Goal: Transaction & Acquisition: Purchase product/service

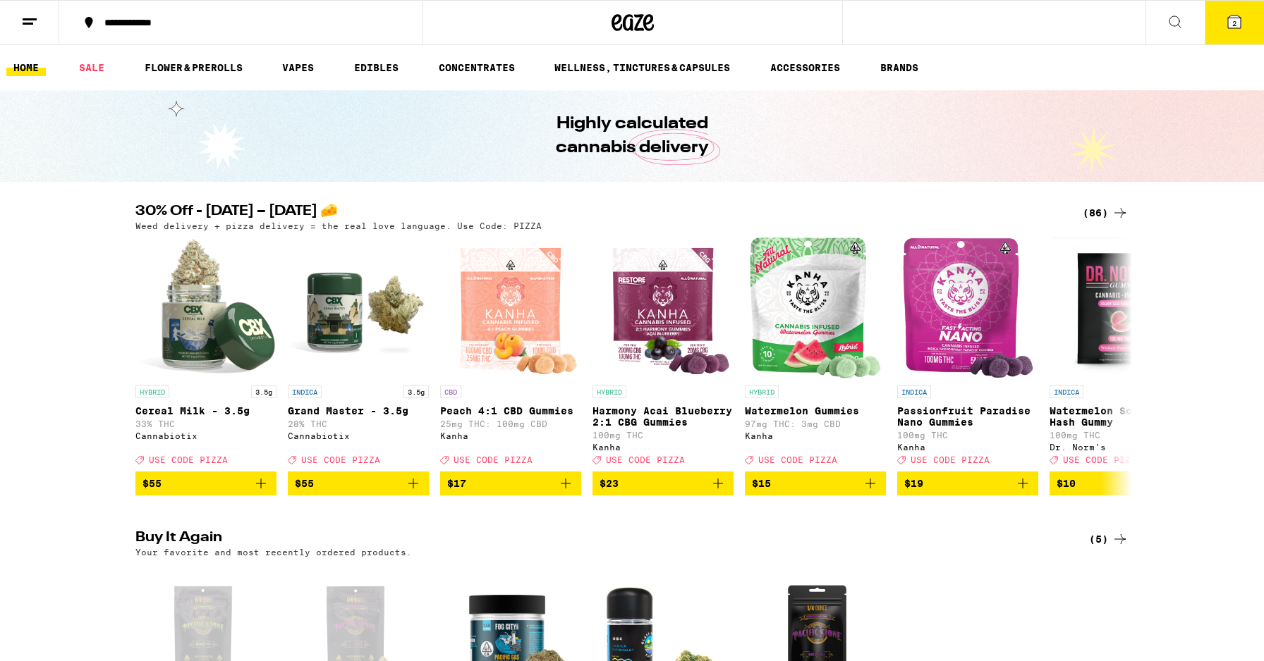
click at [1254, 30] on button "2" at bounding box center [1233, 23] width 59 height 44
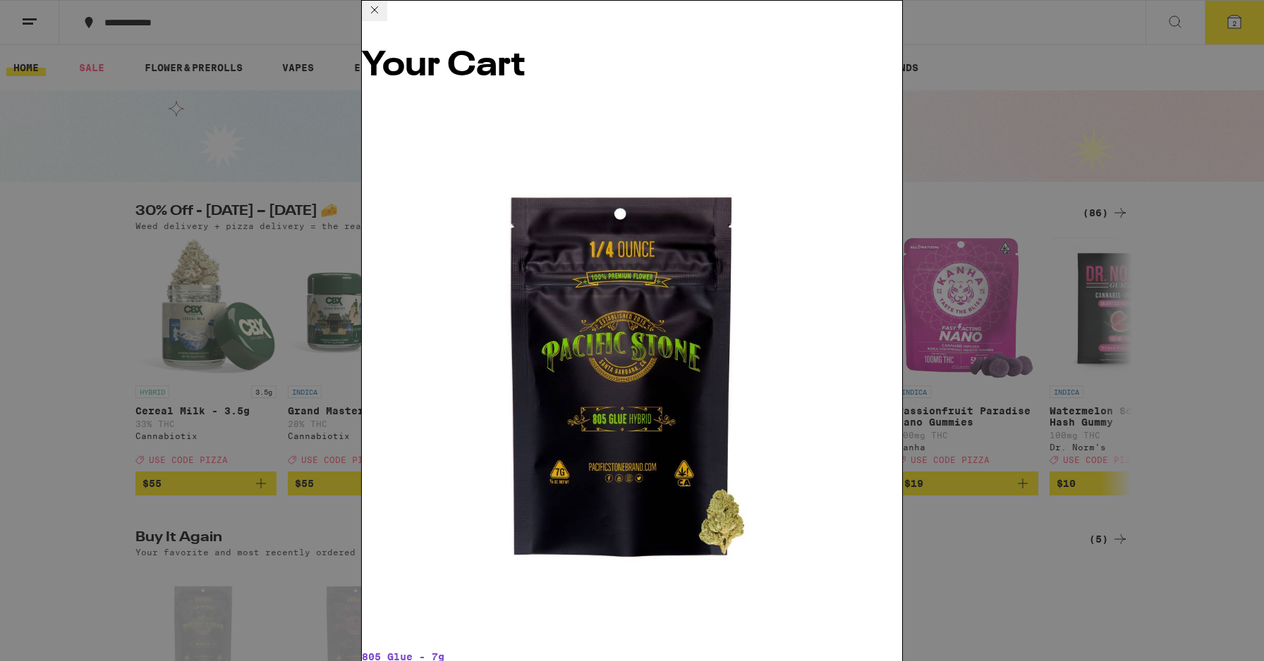
click at [383, 18] on icon at bounding box center [374, 9] width 17 height 17
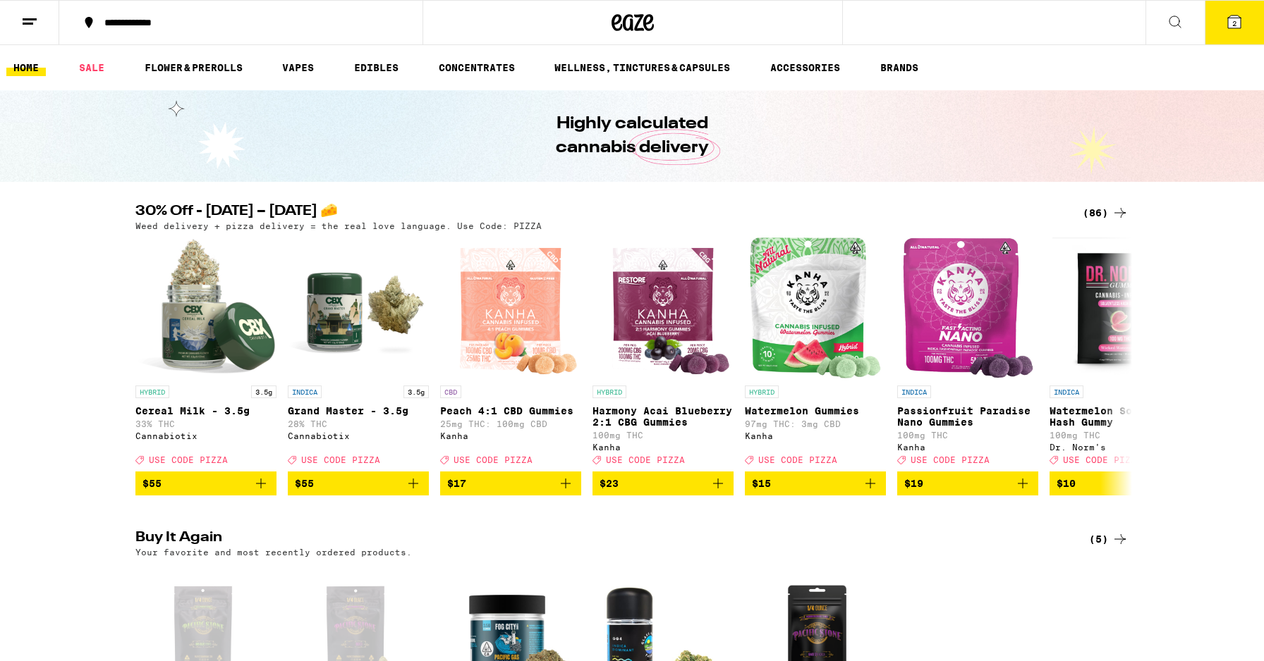
click at [1228, 20] on icon at bounding box center [1234, 22] width 13 height 13
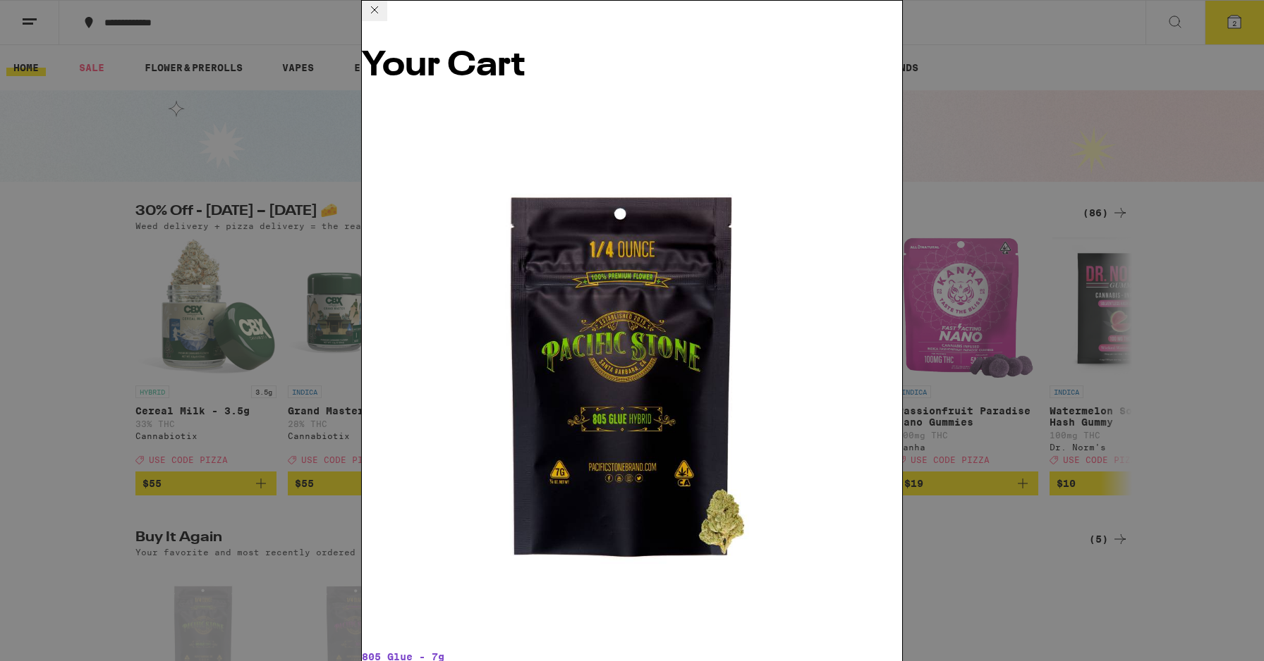
click at [378, 13] on icon at bounding box center [374, 9] width 7 height 7
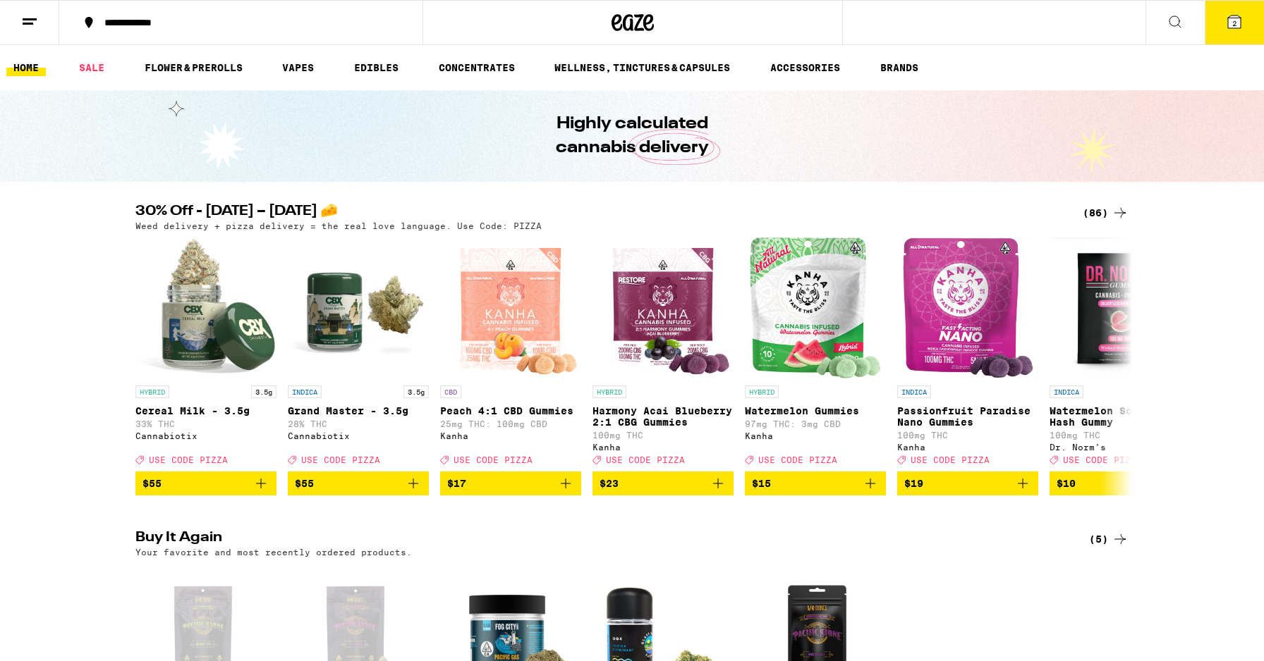
click at [1094, 207] on div "(86)" at bounding box center [1105, 213] width 46 height 17
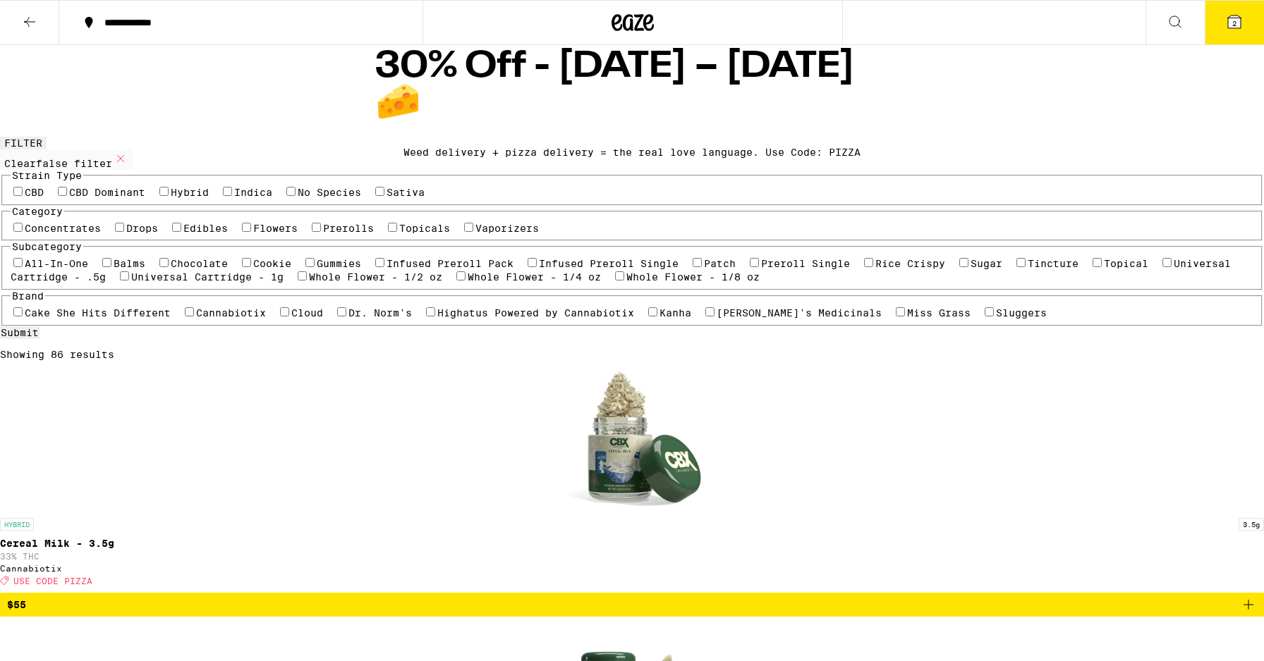
click at [1245, 8] on button "2" at bounding box center [1233, 23] width 59 height 44
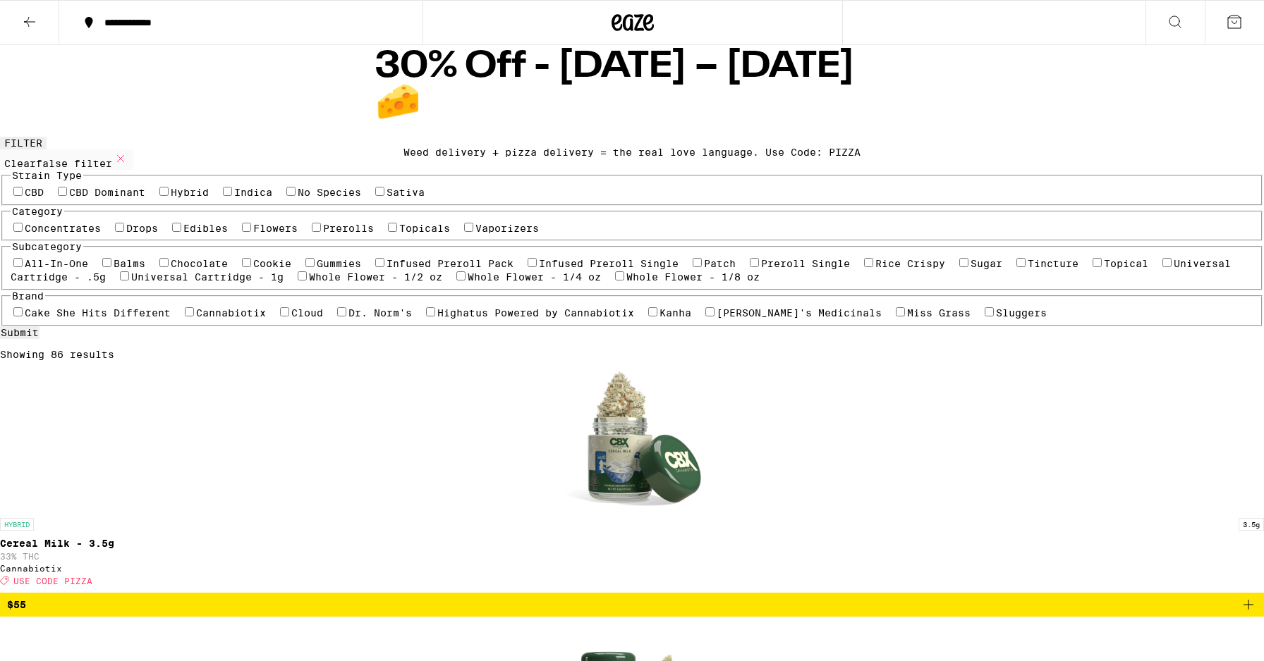
click at [27, 18] on icon at bounding box center [29, 21] width 17 height 17
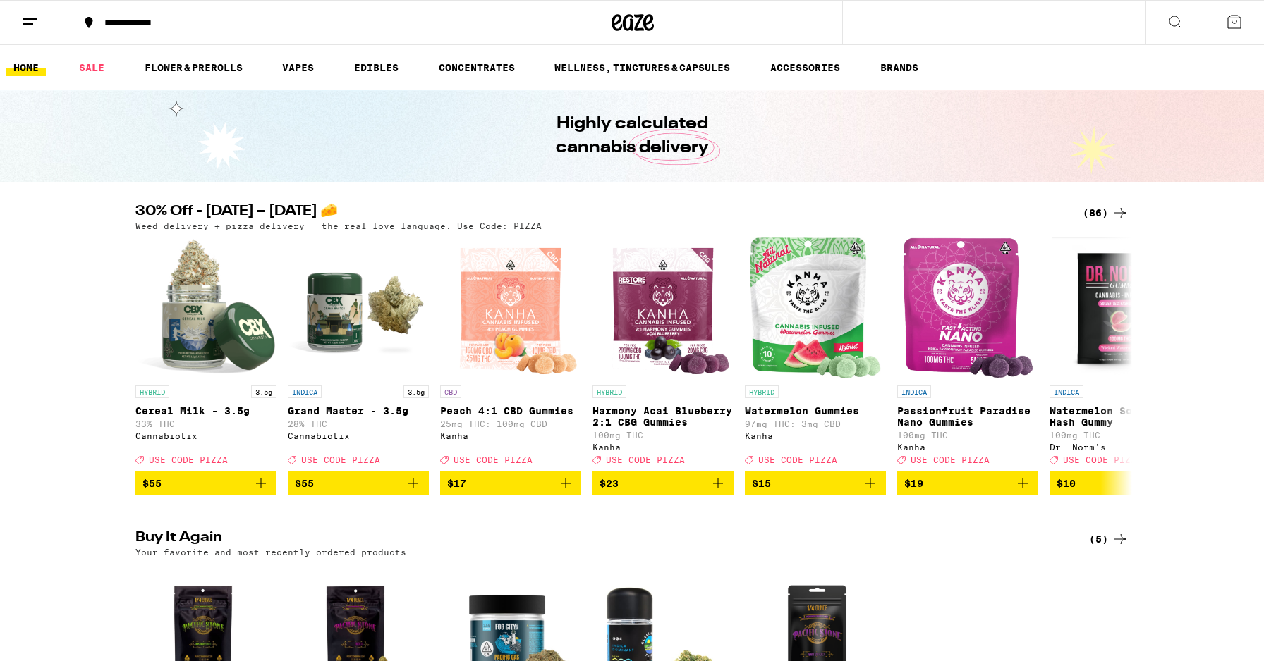
click at [1102, 306] on img "Open page for Watermelon Solventless Hash Gummy from Dr. Norm's" at bounding box center [1120, 308] width 136 height 141
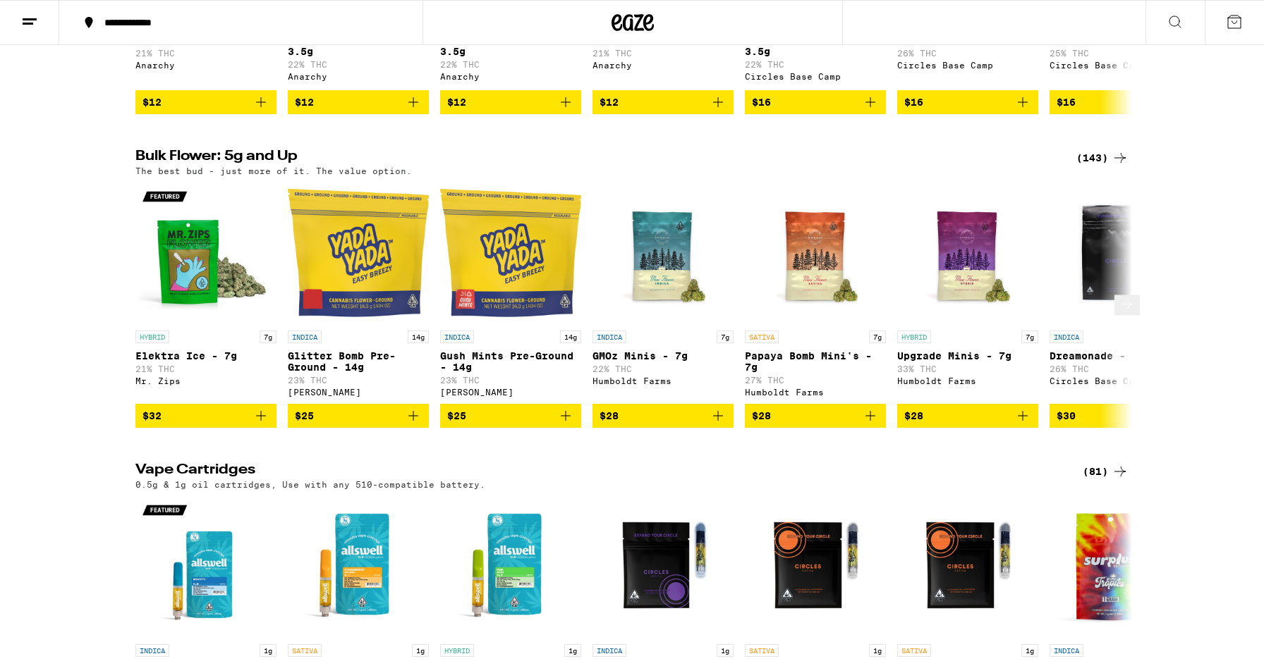
scroll to position [992, 0]
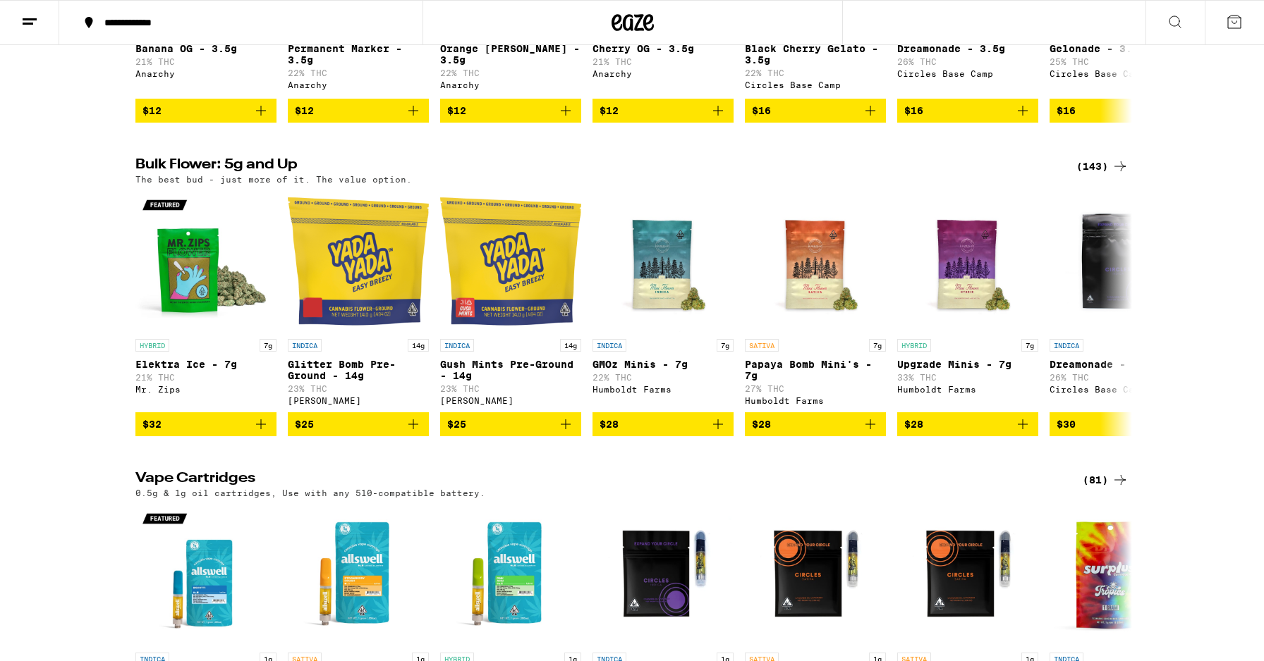
click at [1094, 175] on div "(143)" at bounding box center [1102, 166] width 52 height 17
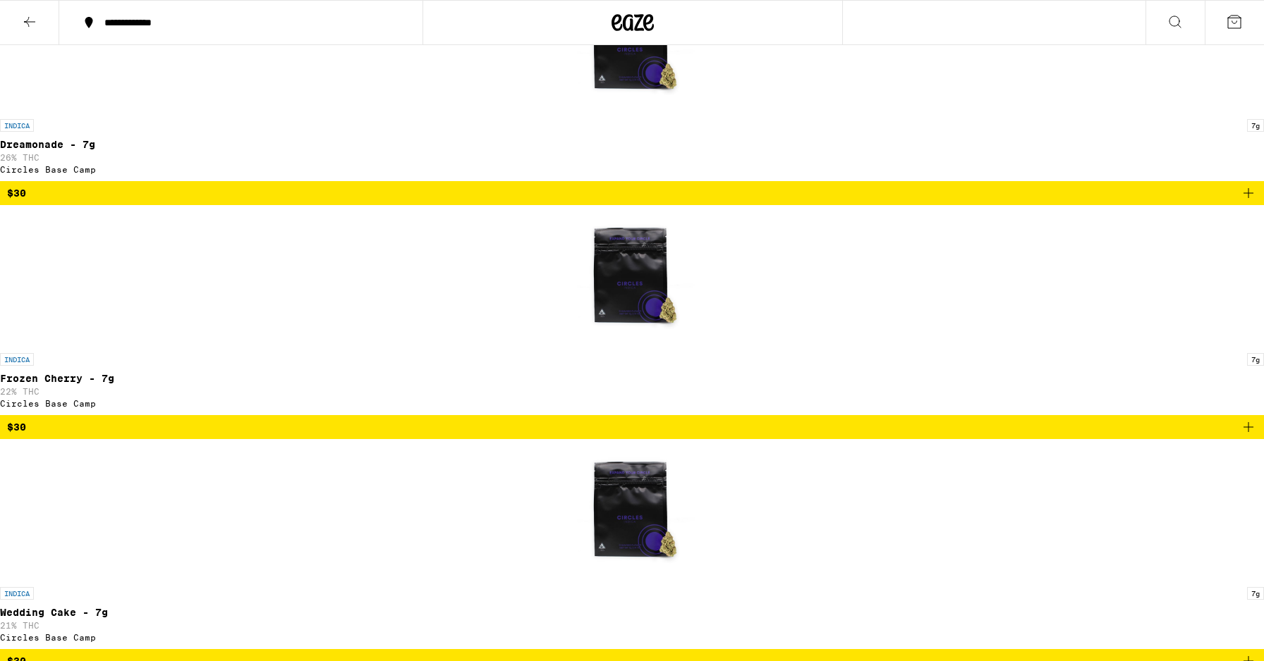
scroll to position [1630, 0]
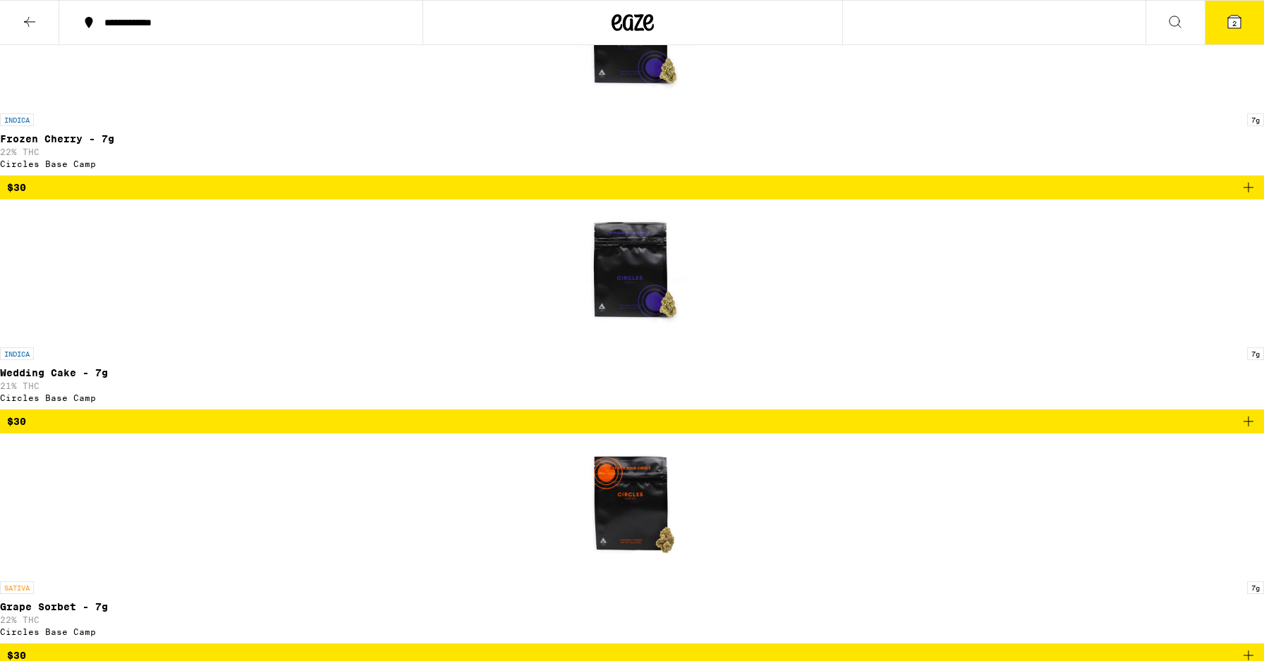
scroll to position [1963, 0]
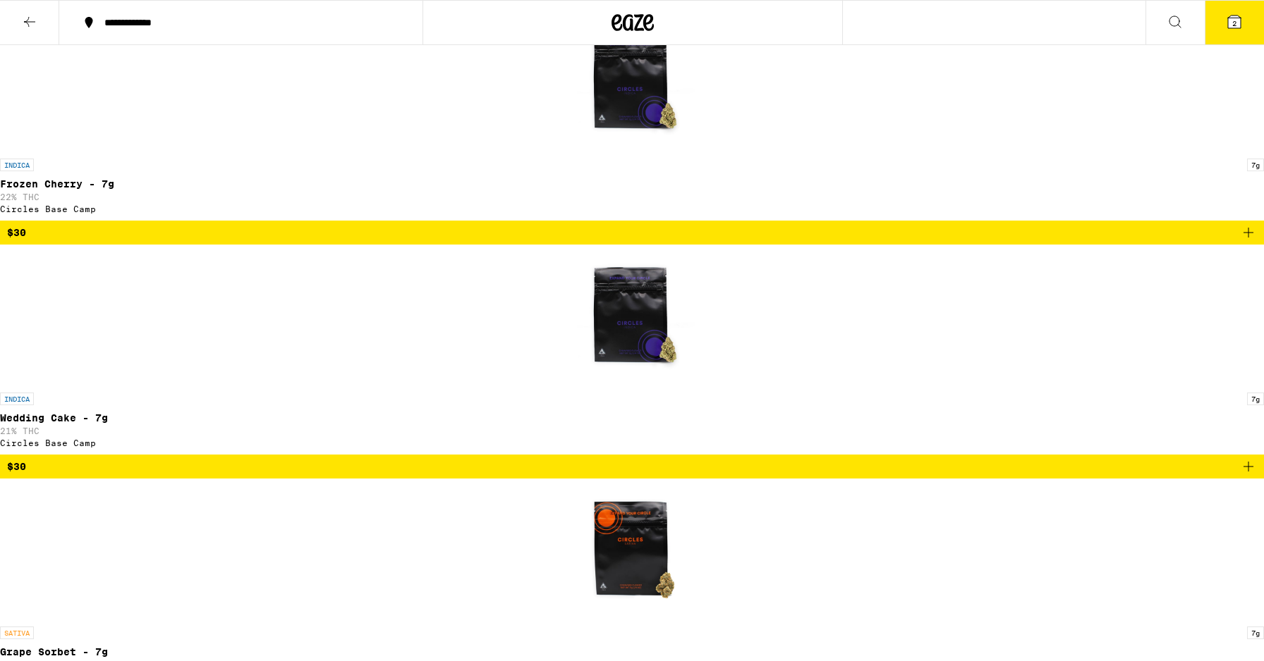
click at [1228, 25] on icon at bounding box center [1234, 22] width 13 height 13
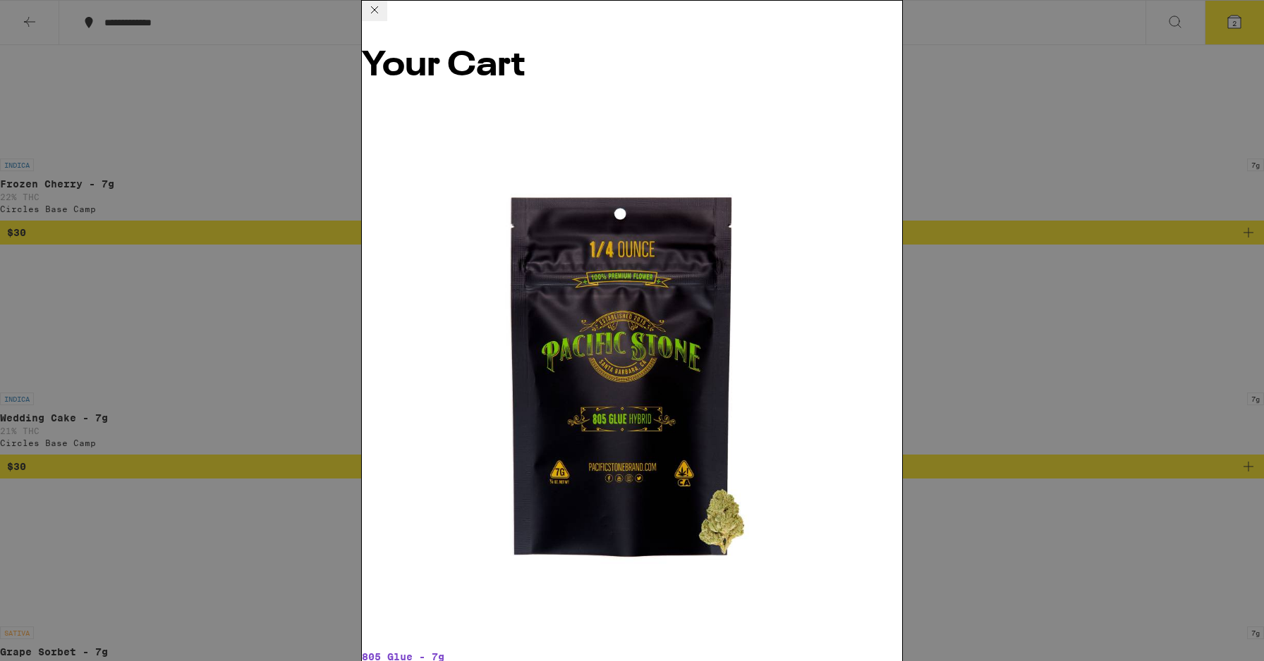
click at [383, 17] on icon at bounding box center [374, 9] width 17 height 17
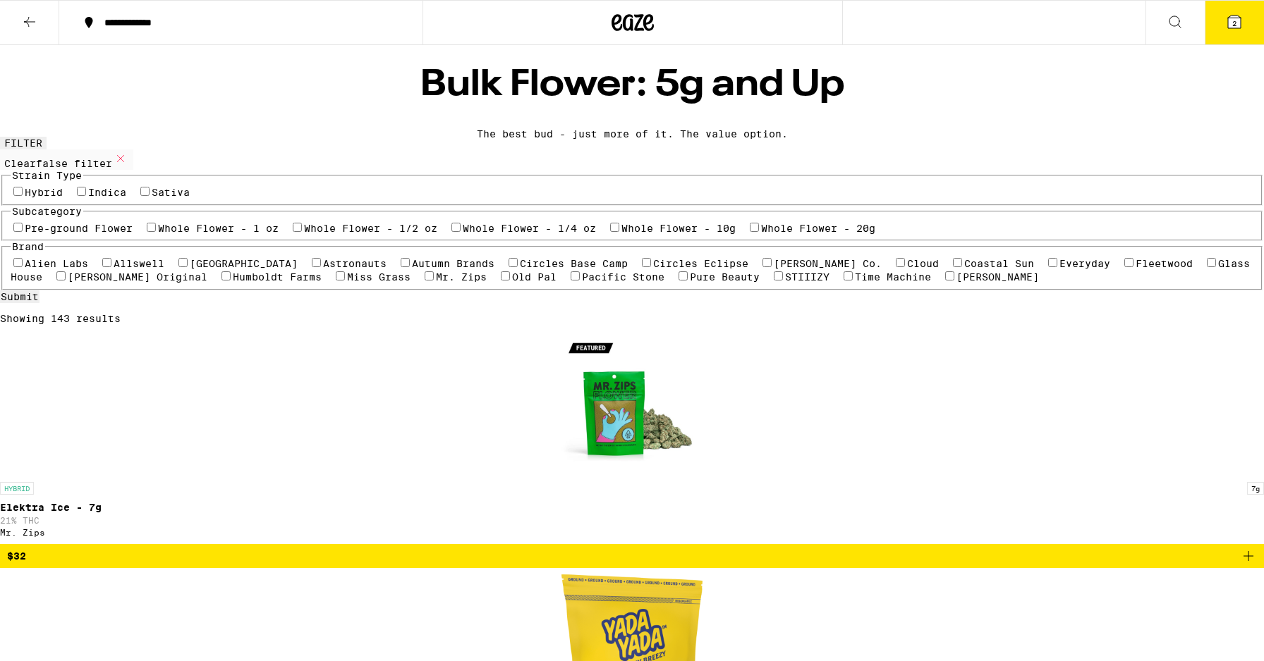
click at [1209, 26] on button "2" at bounding box center [1233, 23] width 59 height 44
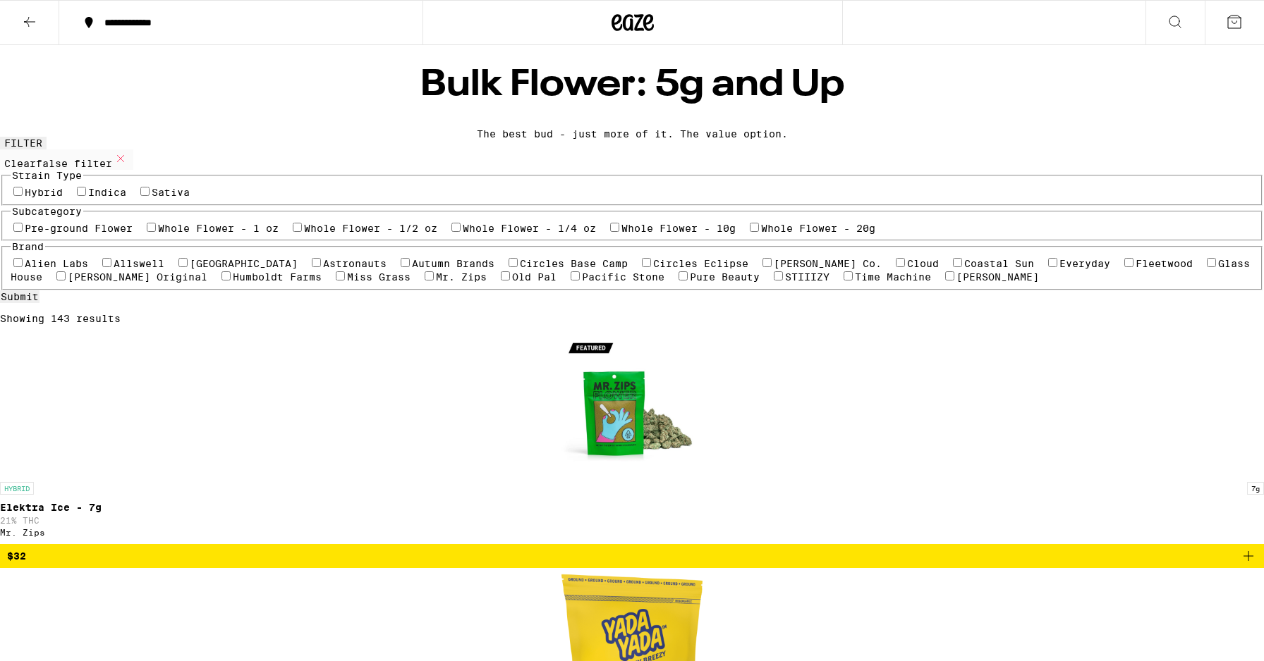
click at [23, 13] on icon at bounding box center [29, 21] width 17 height 17
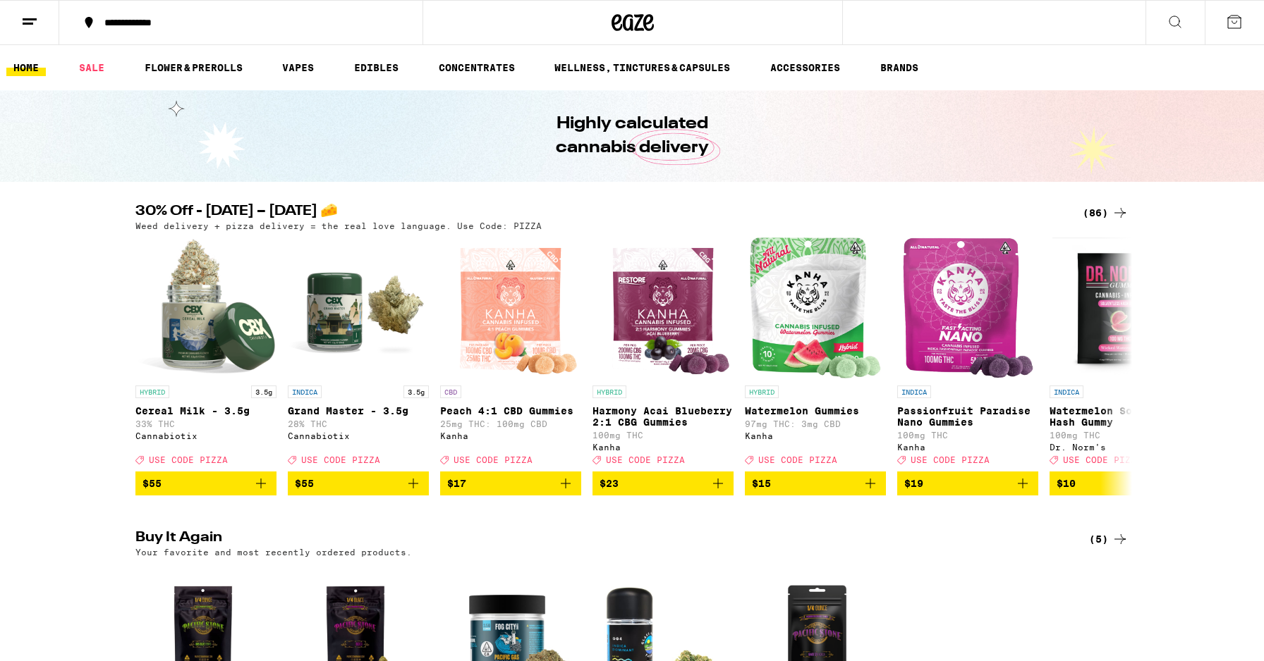
click at [1093, 209] on div "(86)" at bounding box center [1105, 213] width 46 height 17
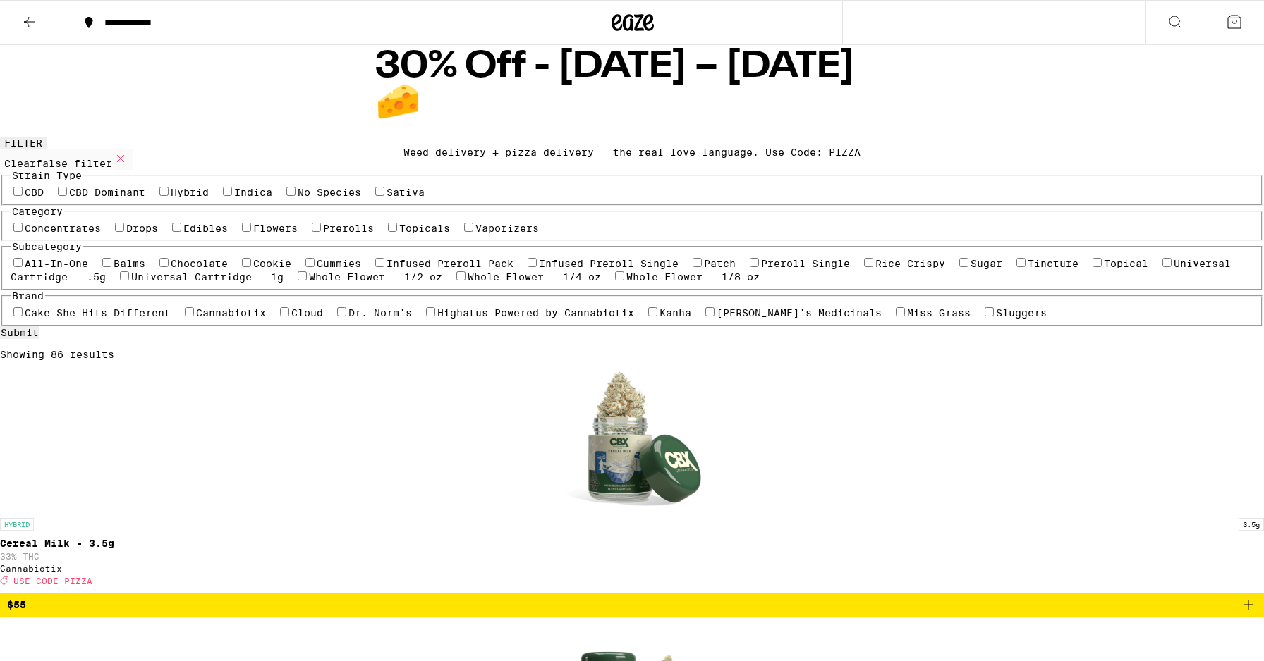
click at [253, 234] on label "Flowers" at bounding box center [275, 228] width 44 height 11
click at [242, 232] on input "Flowers" at bounding box center [246, 227] width 9 height 9
checkbox input "true"
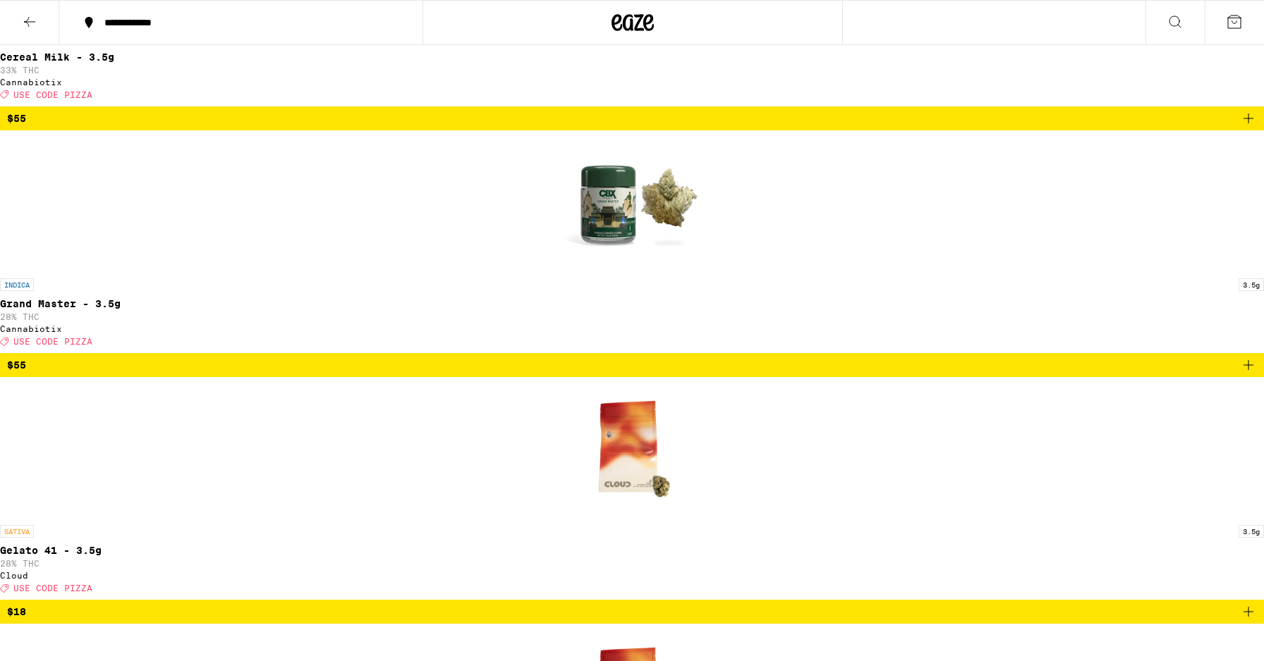
scroll to position [528, 0]
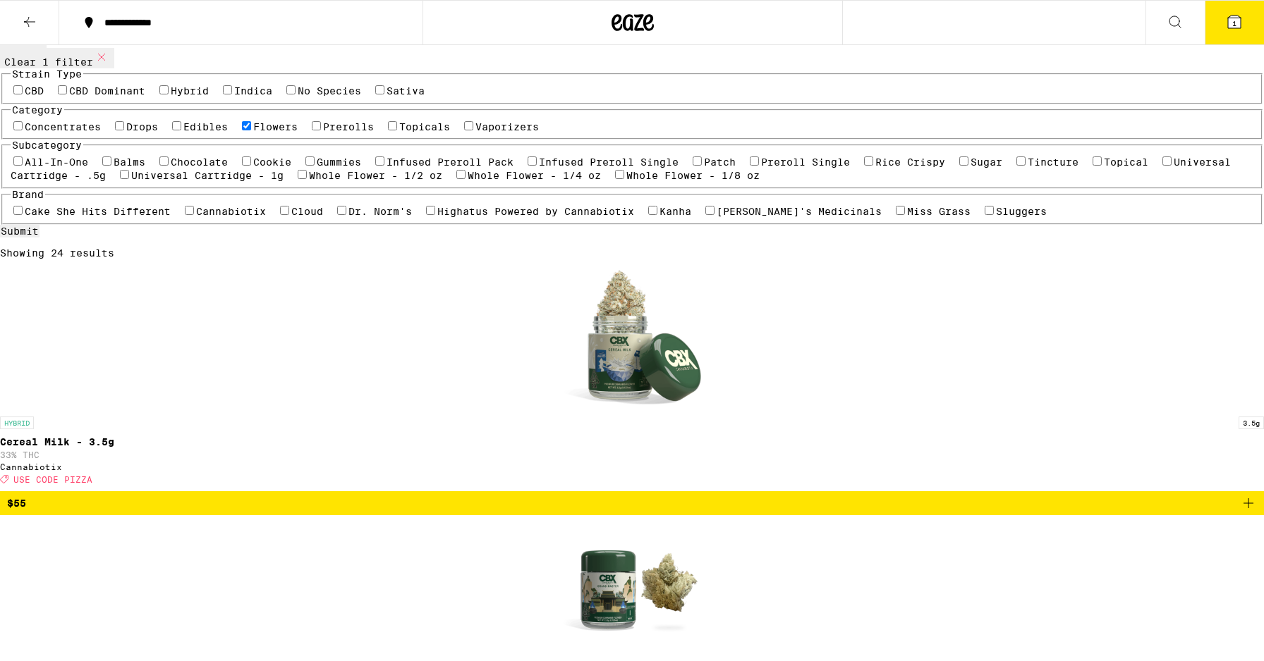
scroll to position [0, 0]
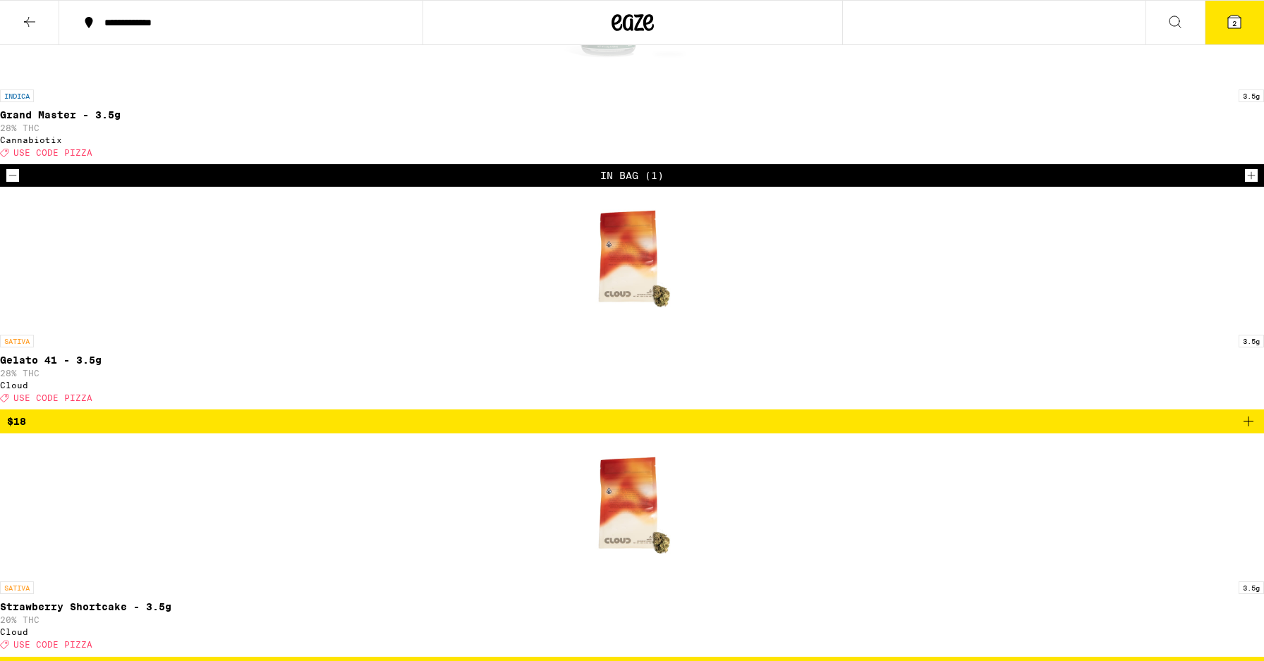
scroll to position [630, 0]
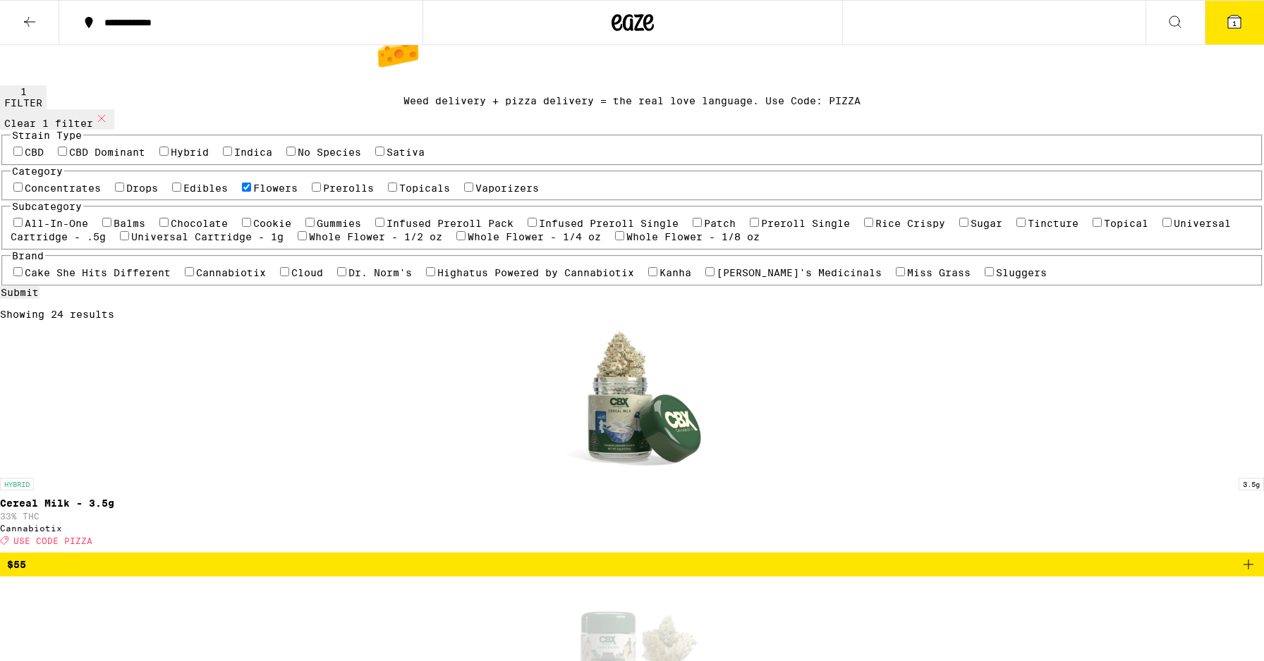
scroll to position [0, 0]
